Goal: Participate in discussion: Engage in conversation with other users on a specific topic

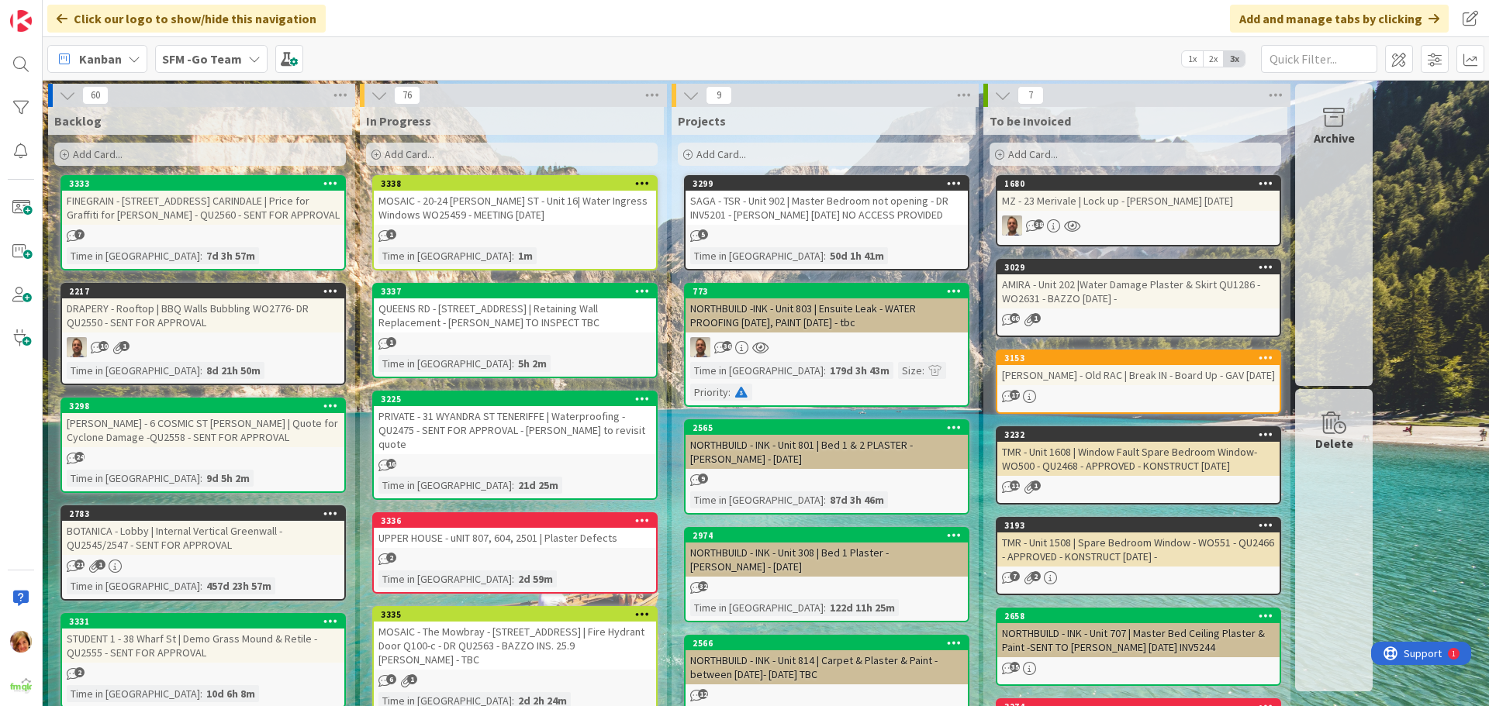
click at [447, 209] on div "MOSAIC - 20-24 [PERSON_NAME] ST - Unit 16| Water Ingress Windows WO25459 - MEET…" at bounding box center [515, 208] width 282 height 34
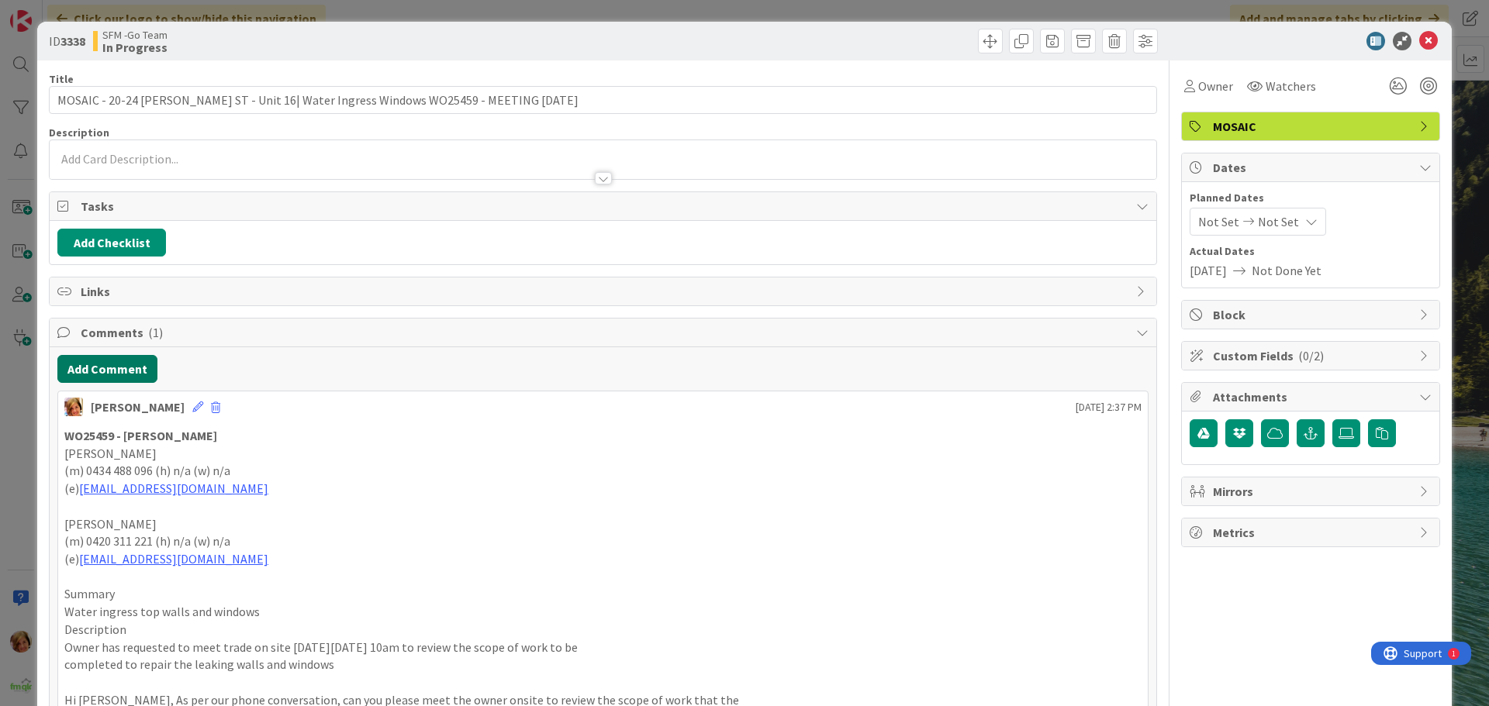
click at [93, 375] on button "Add Comment" at bounding box center [107, 369] width 100 height 28
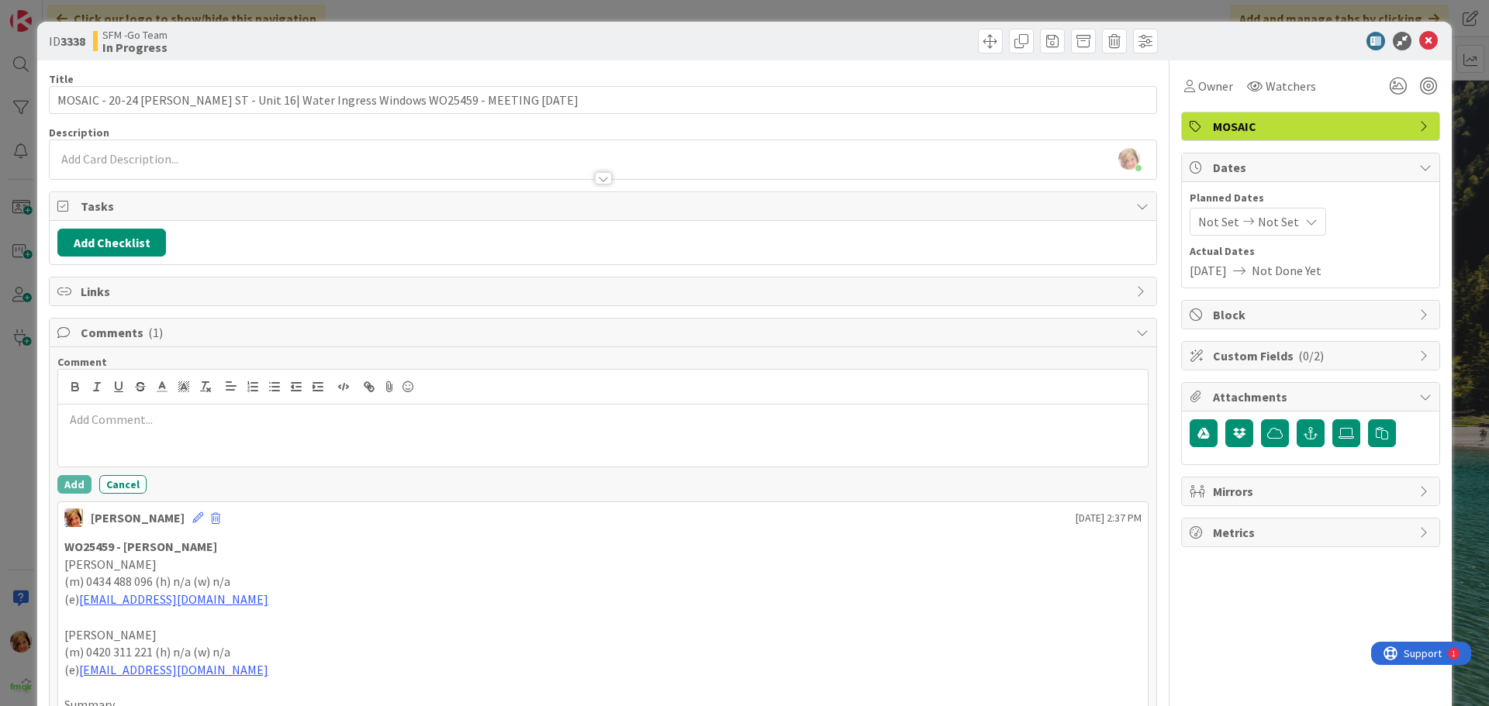
click at [254, 457] on div at bounding box center [602, 436] width 1089 height 62
click at [120, 424] on p at bounding box center [602, 420] width 1077 height 18
click at [189, 439] on div at bounding box center [602, 436] width 1089 height 62
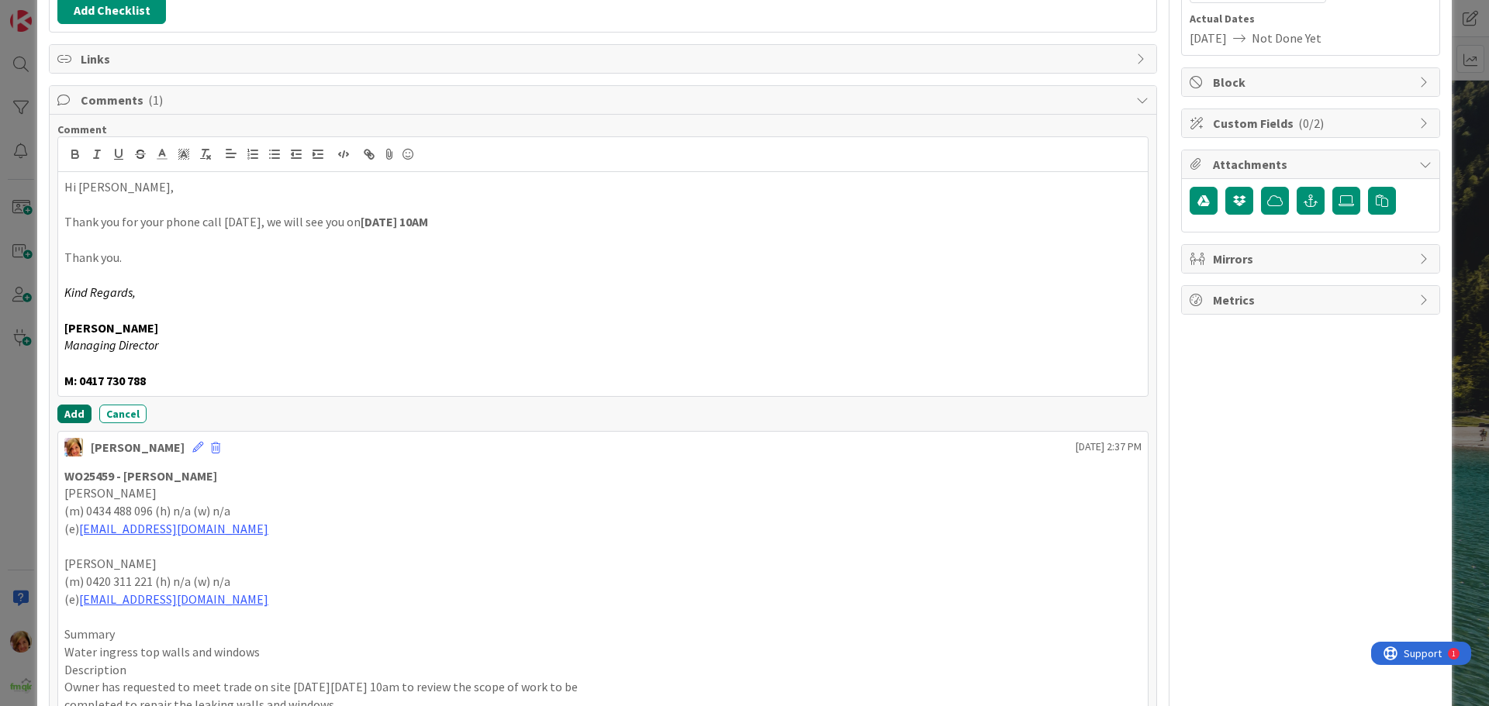
click at [69, 409] on button "Add" at bounding box center [74, 414] width 34 height 19
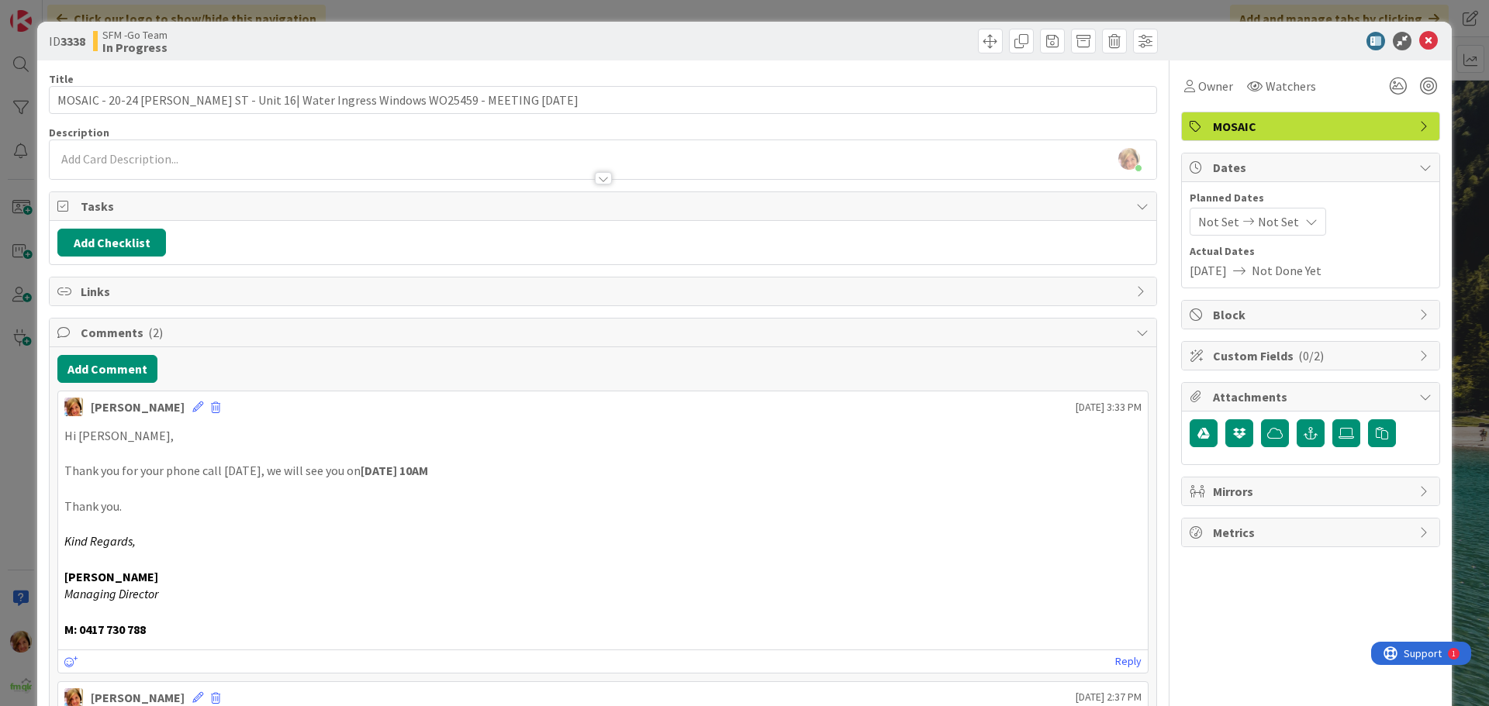
click at [865, 29] on div at bounding box center [882, 41] width 550 height 25
click at [1419, 43] on icon at bounding box center [1428, 41] width 19 height 19
